Goal: Task Accomplishment & Management: Manage account settings

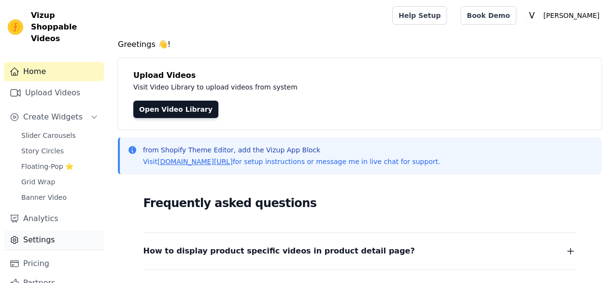
click at [75, 232] on link "Settings" at bounding box center [54, 239] width 100 height 19
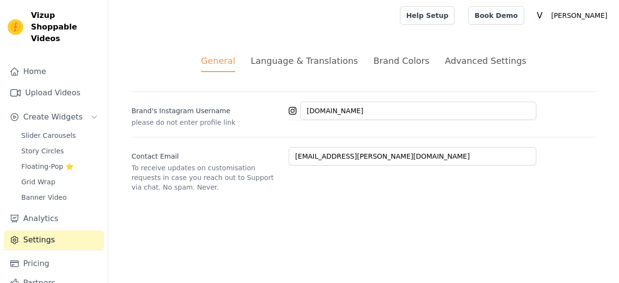
click at [312, 61] on div "Language & Translations" at bounding box center [303, 60] width 107 height 13
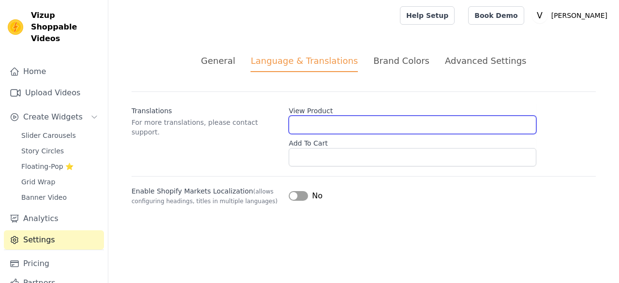
click at [339, 118] on input "View Product" at bounding box center [412, 125] width 247 height 18
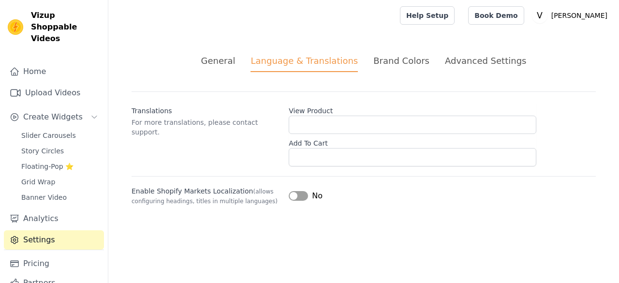
click at [327, 110] on label "View Product" at bounding box center [412, 109] width 247 height 14
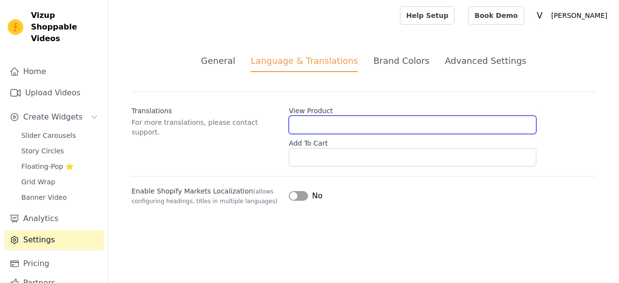
click at [327, 116] on input "View Product" at bounding box center [412, 125] width 247 height 18
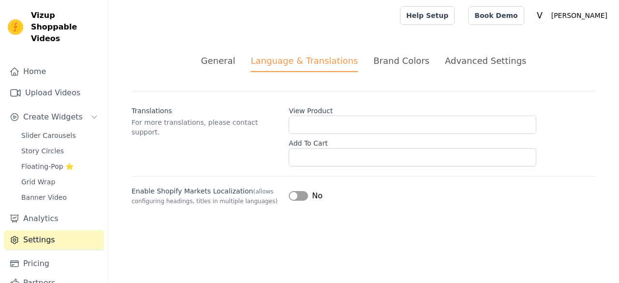
click at [327, 110] on label "View Product" at bounding box center [412, 109] width 247 height 14
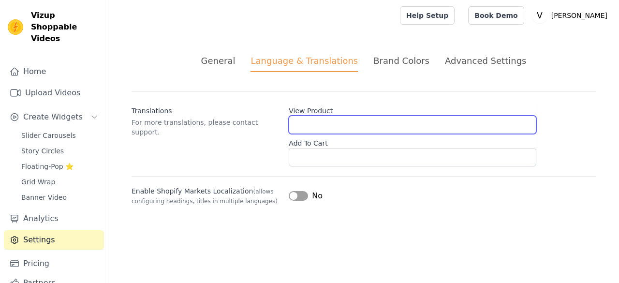
click at [327, 116] on input "View Product" at bounding box center [412, 125] width 247 height 18
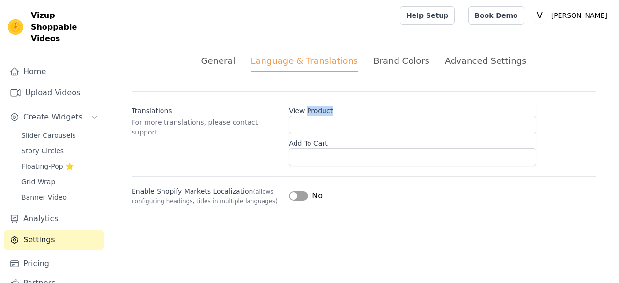
click at [327, 110] on label "View Product" at bounding box center [412, 109] width 247 height 14
click at [327, 116] on input "View Product" at bounding box center [412, 125] width 247 height 18
click at [227, 184] on div "Enable Shopify Markets Localization (allows configuring headings, titles in mul…" at bounding box center [363, 190] width 464 height 29
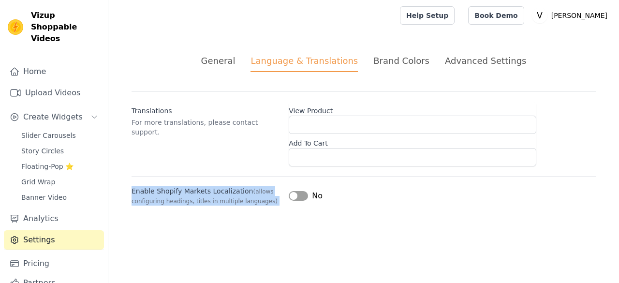
click at [227, 184] on div "Enable Shopify Markets Localization (allows configuring headings, titles in mul…" at bounding box center [363, 190] width 464 height 29
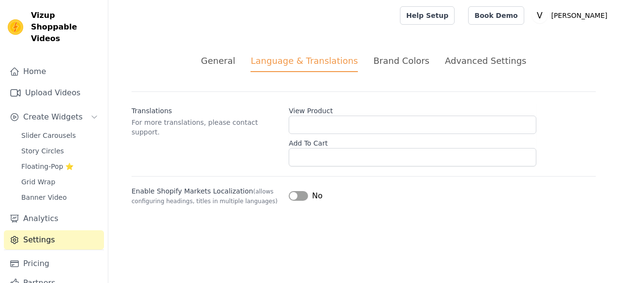
click at [380, 205] on div "General Language & Translations Brand Colors Advanced Settings unsaved changes …" at bounding box center [363, 130] width 510 height 198
click at [318, 113] on label "View Product" at bounding box center [412, 109] width 247 height 14
click at [317, 113] on label "View Product" at bounding box center [412, 109] width 247 height 14
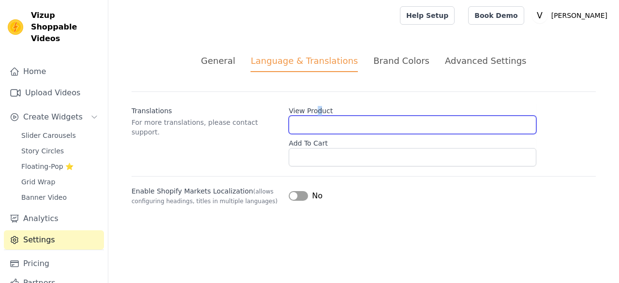
click at [317, 116] on input "View Product" at bounding box center [412, 125] width 247 height 18
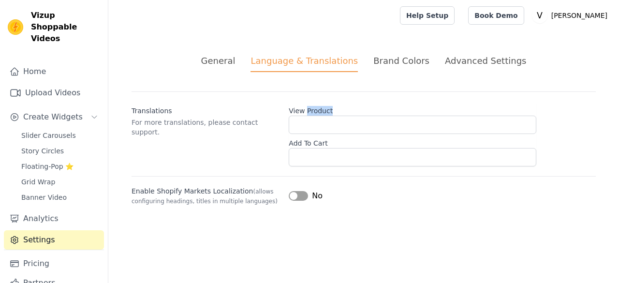
click at [317, 113] on label "View Product" at bounding box center [412, 109] width 247 height 14
click at [317, 116] on input "View Product" at bounding box center [412, 125] width 247 height 18
drag, startPoint x: 317, startPoint y: 113, endPoint x: 307, endPoint y: 110, distance: 9.5
click at [307, 110] on label "View Product" at bounding box center [412, 109] width 247 height 14
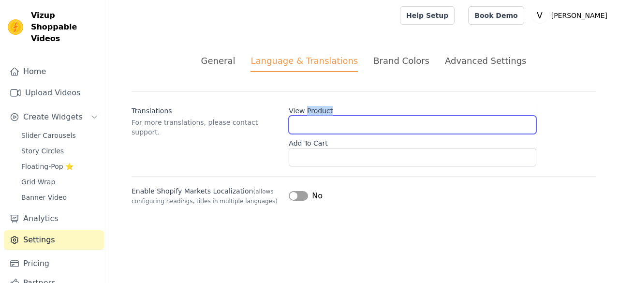
click at [307, 116] on input "View Product" at bounding box center [412, 125] width 247 height 18
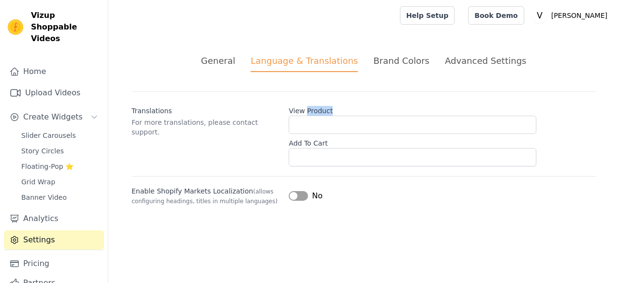
click at [307, 110] on label "View Product" at bounding box center [412, 109] width 247 height 14
click at [307, 116] on input "View Product" at bounding box center [412, 125] width 247 height 18
click at [307, 110] on label "View Product" at bounding box center [412, 109] width 247 height 14
click at [307, 116] on input "View Product" at bounding box center [412, 125] width 247 height 18
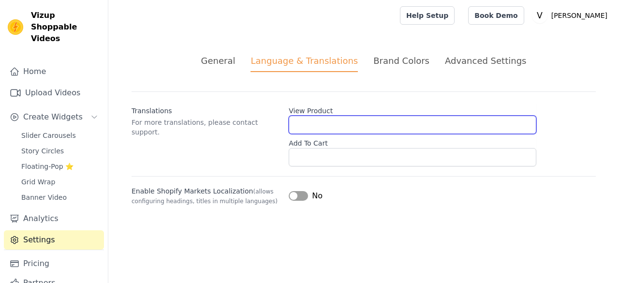
click at [323, 116] on input "View Product" at bounding box center [412, 125] width 247 height 18
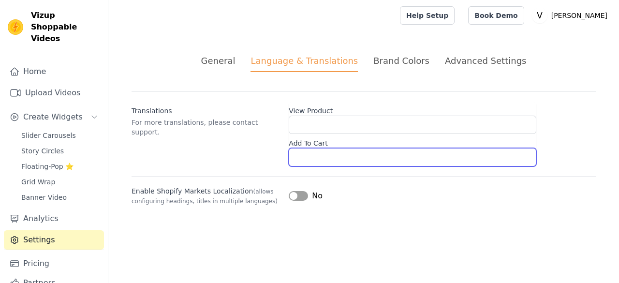
click at [325, 156] on input "Add To Cart" at bounding box center [412, 157] width 247 height 18
click at [325, 158] on input "Add To Cart" at bounding box center [412, 157] width 247 height 18
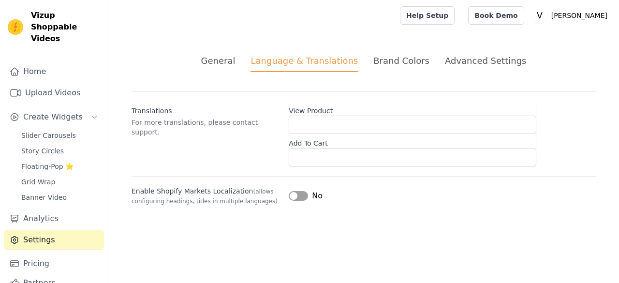
click at [394, 69] on li "Brand Colors" at bounding box center [401, 63] width 56 height 18
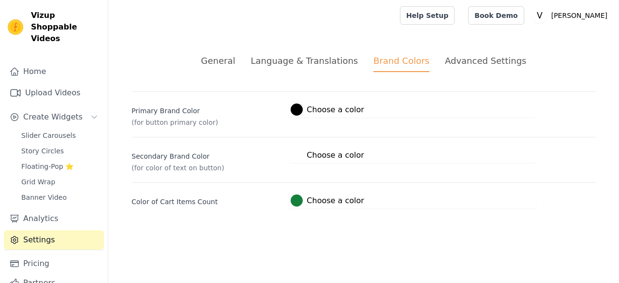
click at [341, 68] on li "Language & Translations" at bounding box center [303, 63] width 107 height 18
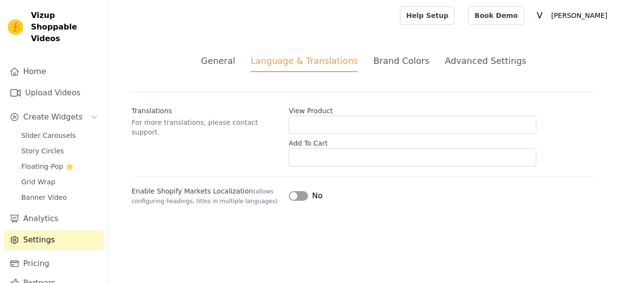
click at [417, 61] on div "Brand Colors" at bounding box center [401, 60] width 56 height 13
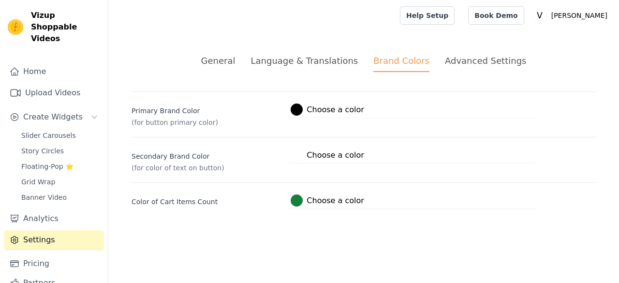
click at [224, 59] on div "General" at bounding box center [218, 60] width 34 height 13
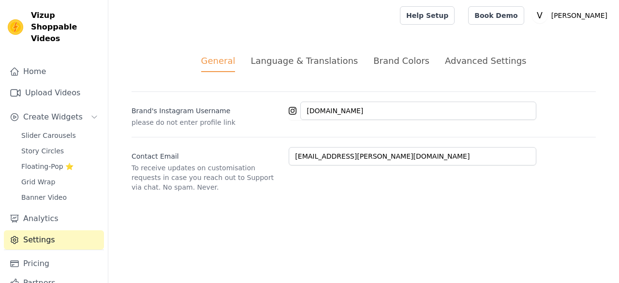
click at [469, 59] on div "Advanced Settings" at bounding box center [485, 60] width 81 height 13
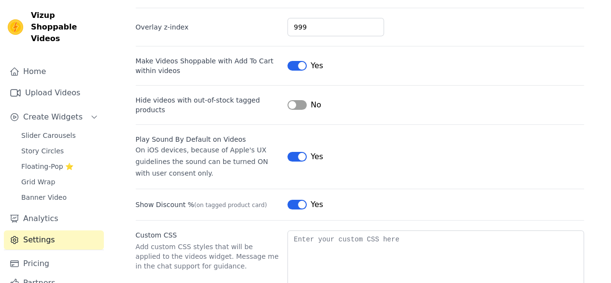
scroll to position [130, 0]
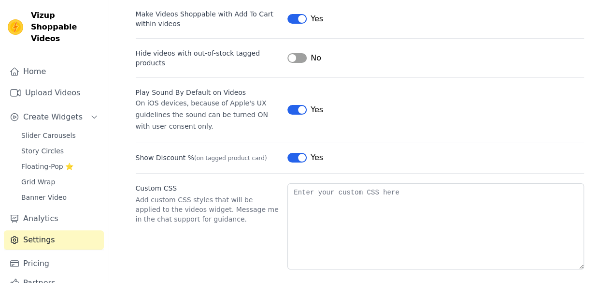
click at [292, 153] on button "Label" at bounding box center [297, 158] width 19 height 10
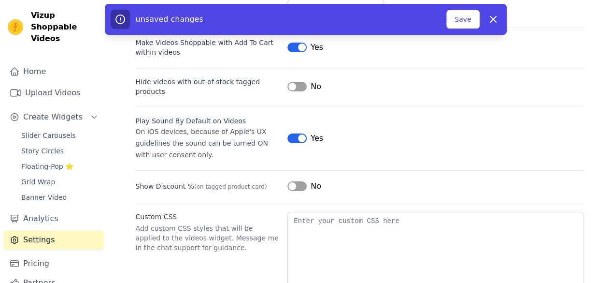
scroll to position [82, 0]
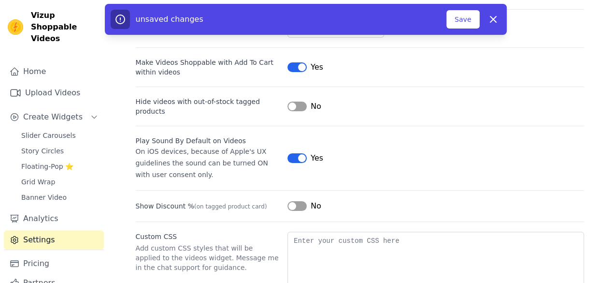
click at [295, 153] on button "Label" at bounding box center [297, 158] width 19 height 10
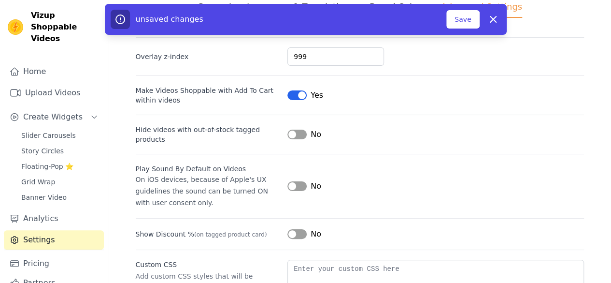
scroll to position [0, 0]
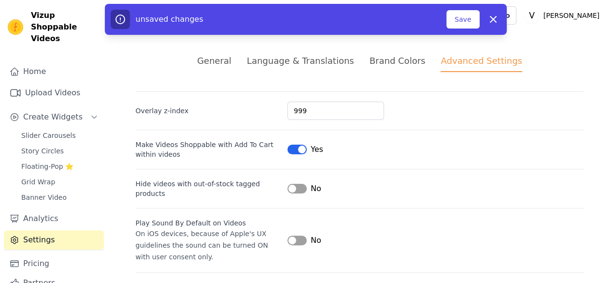
click at [299, 149] on button "Label" at bounding box center [297, 150] width 19 height 10
click at [467, 23] on button "Save" at bounding box center [463, 19] width 33 height 18
